Goal: Transaction & Acquisition: Purchase product/service

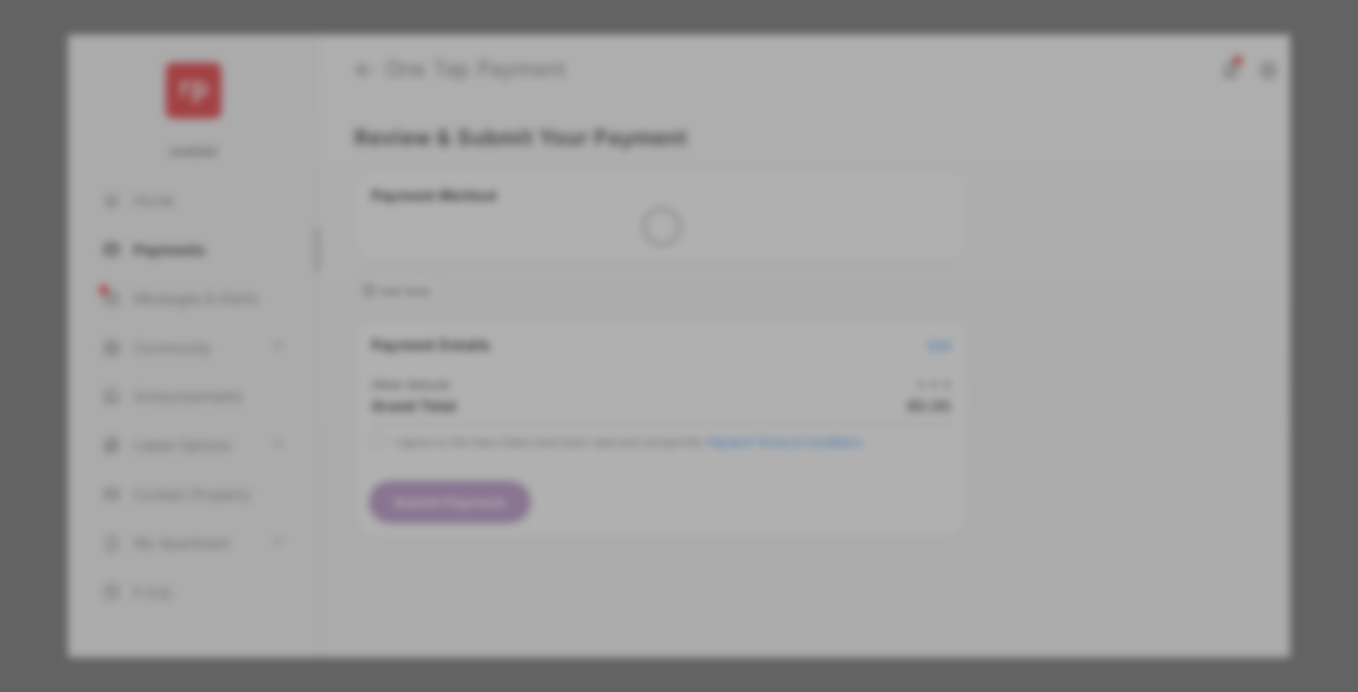
click at [643, 311] on div "Other Amount" at bounding box center [643, 327] width 314 height 33
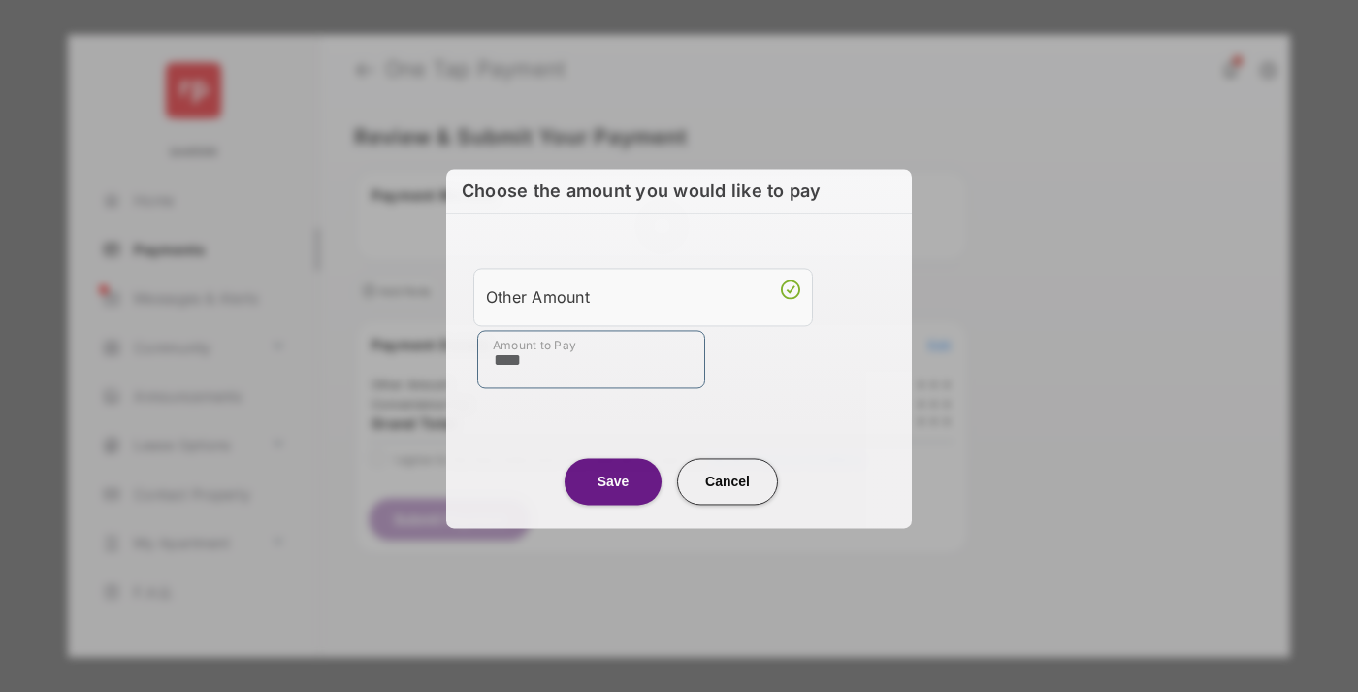
type input "****"
click at [613, 480] on button "Save" at bounding box center [613, 481] width 97 height 47
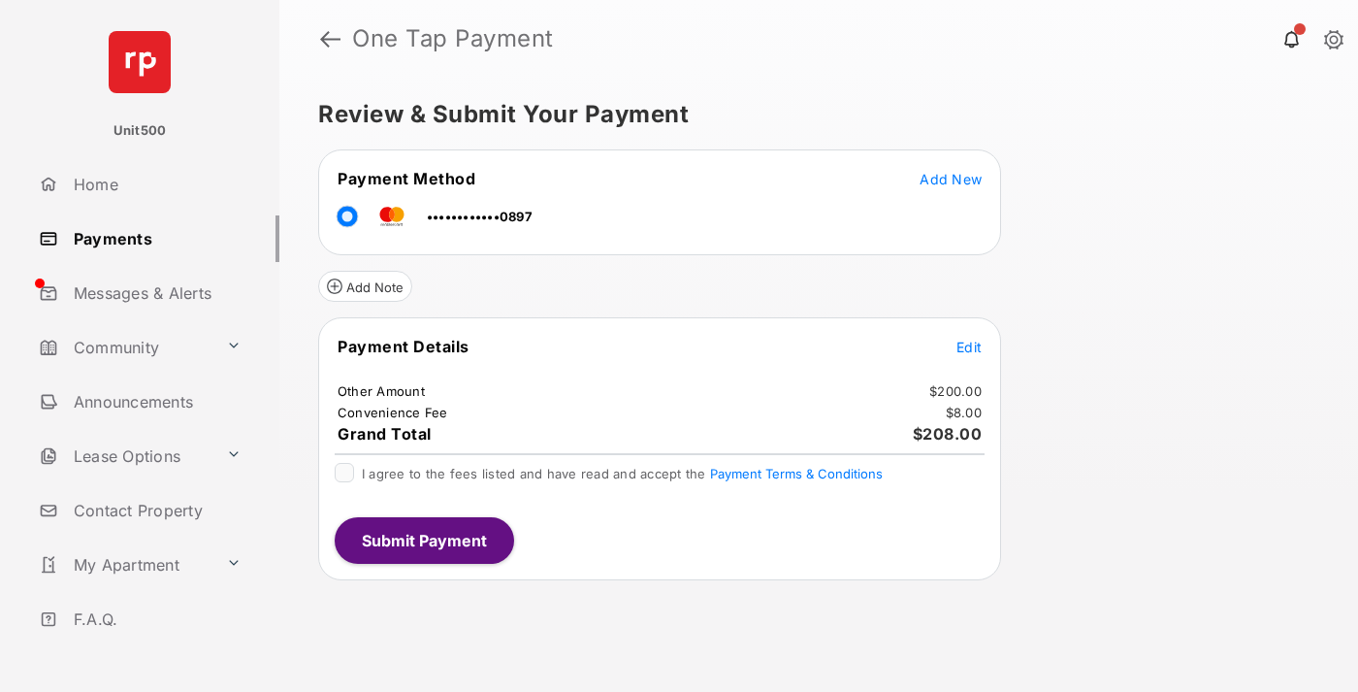
click at [969, 346] on span "Edit" at bounding box center [968, 347] width 25 height 16
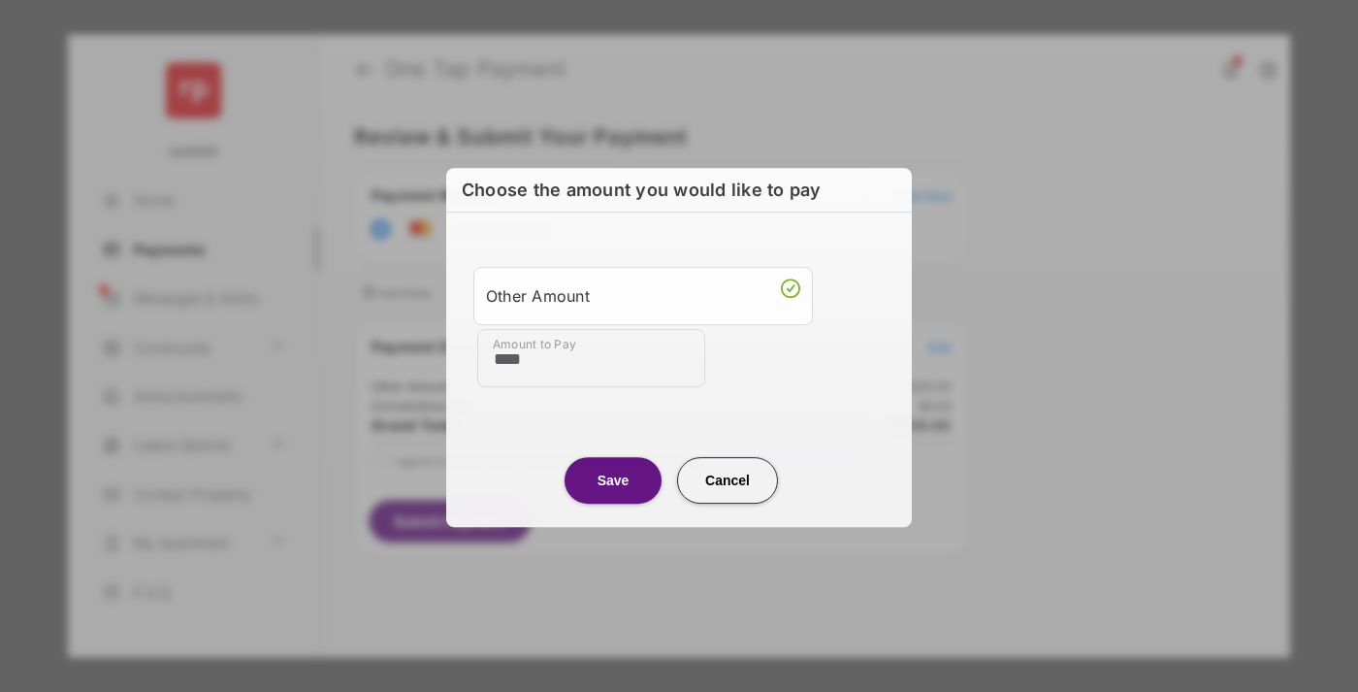
click at [613, 478] on button "Save" at bounding box center [613, 480] width 97 height 47
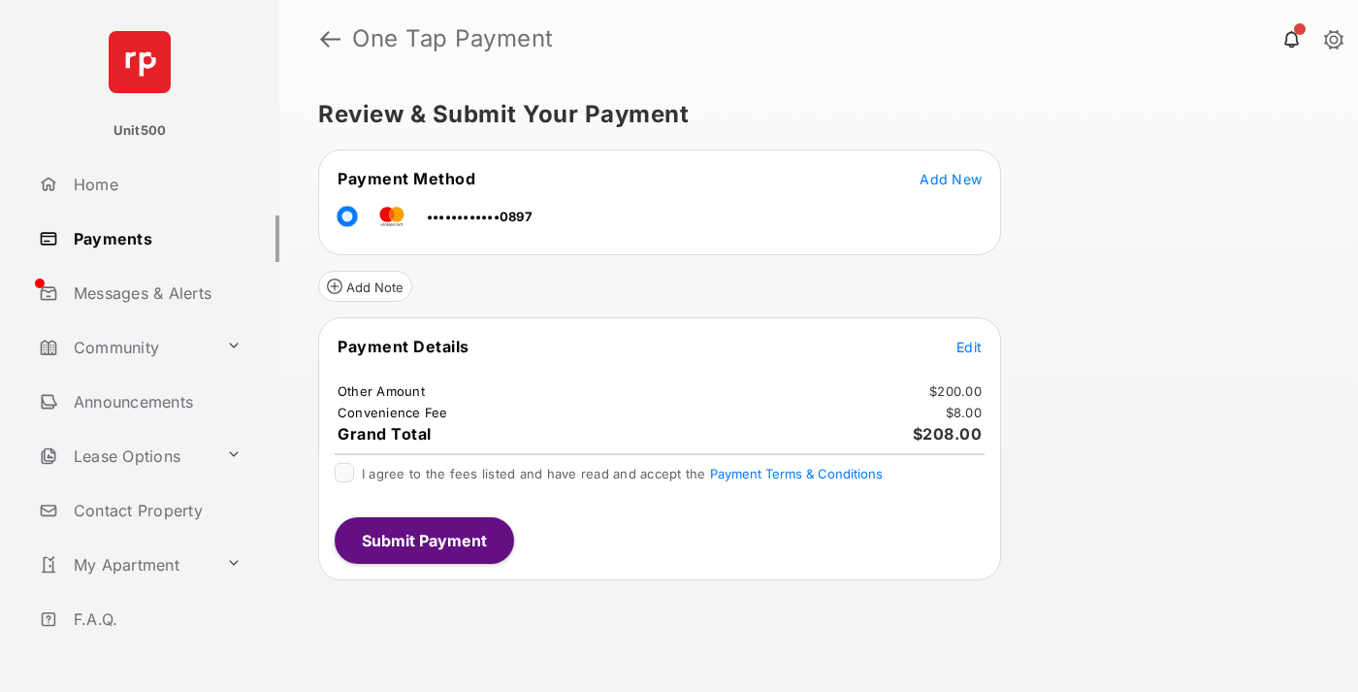
click at [423, 539] on button "Submit Payment" at bounding box center [424, 540] width 179 height 47
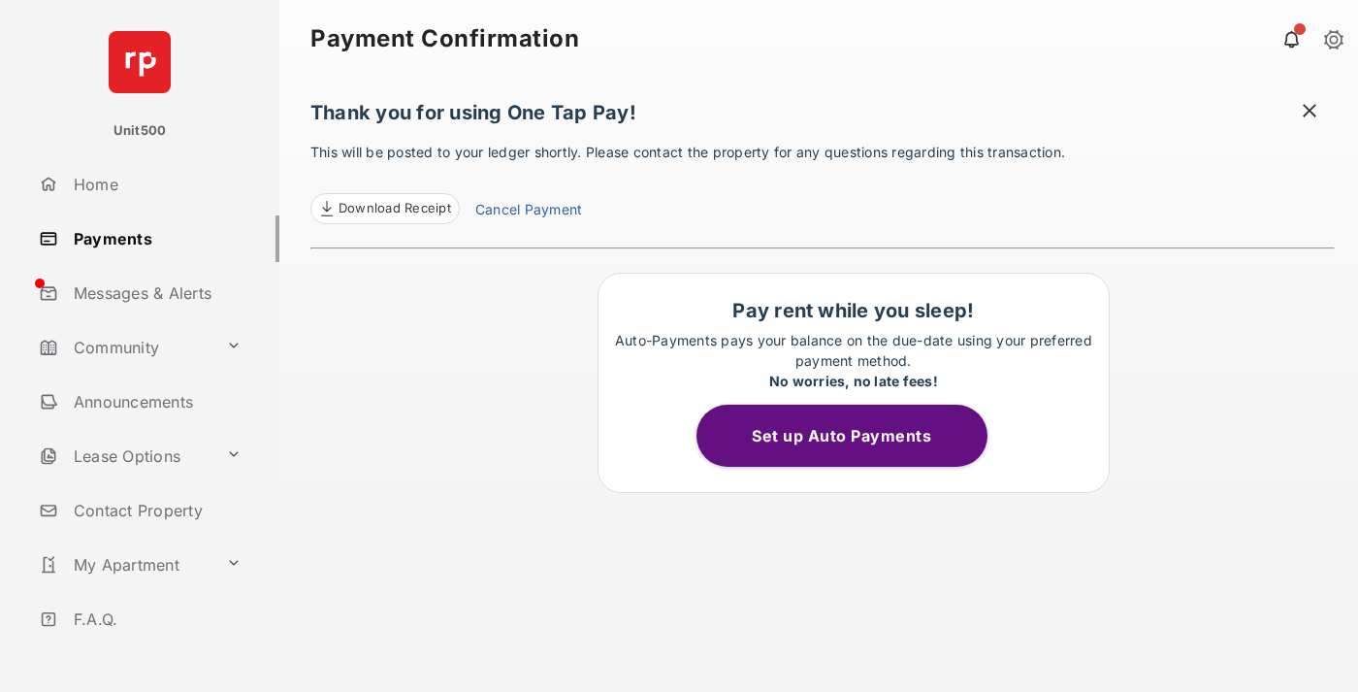
click at [1309, 113] on span at bounding box center [1309, 113] width 19 height 24
